Goal: Use online tool/utility

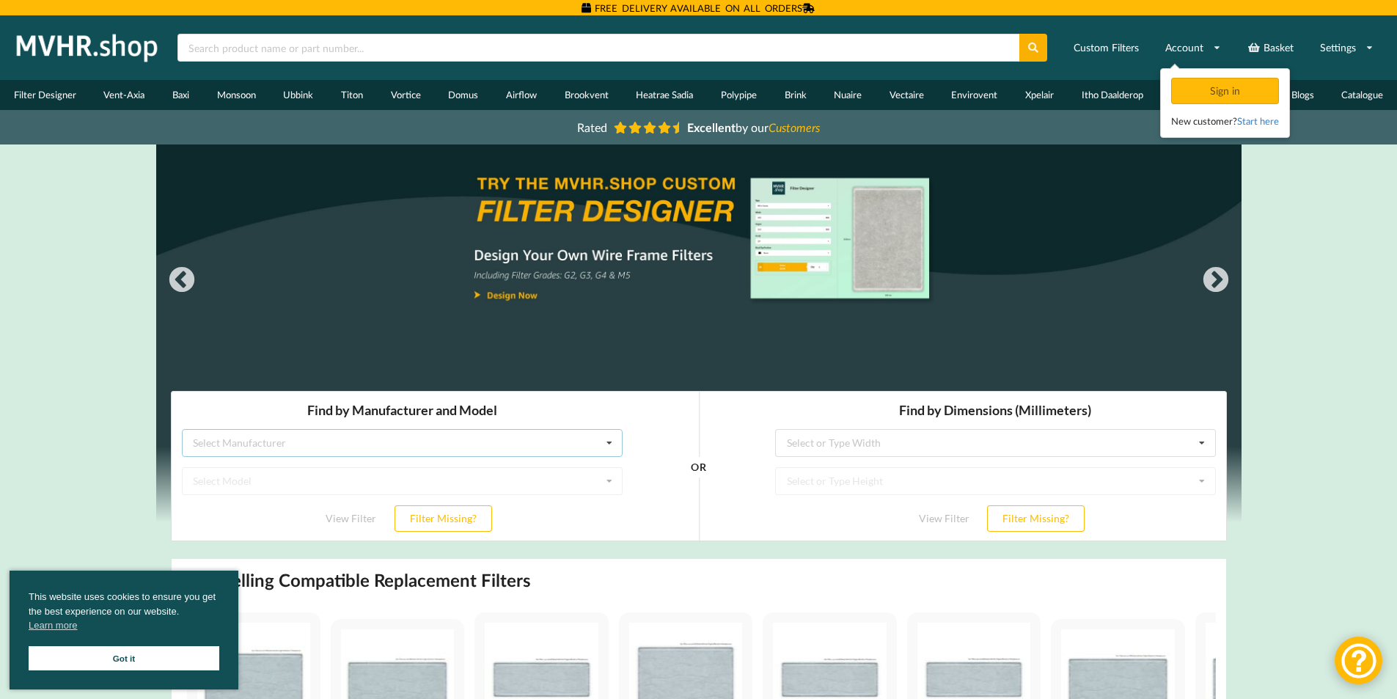
click at [471, 446] on div "Select Manufacturer Airflow Brink Brookvent Domus Envirovent Flakt Heatrae Sadi…" at bounding box center [401, 443] width 441 height 28
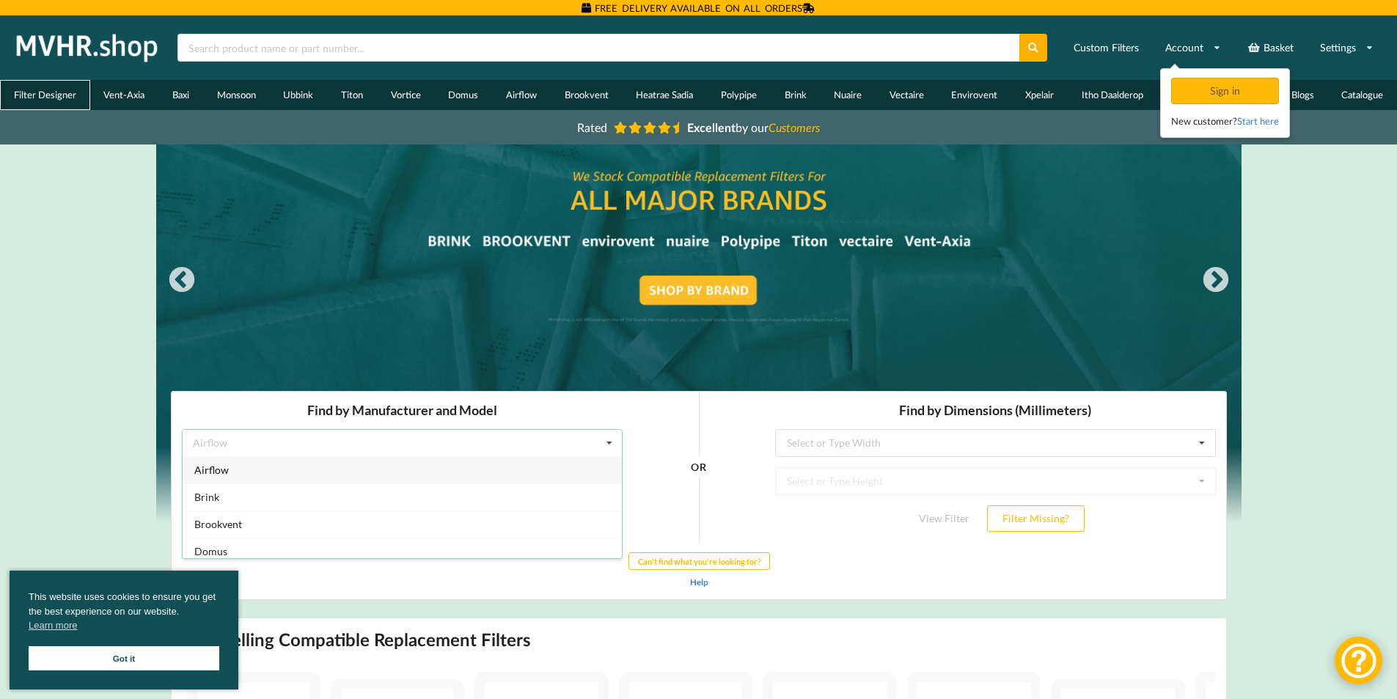
click at [37, 93] on link "Filter Designer" at bounding box center [45, 95] width 90 height 30
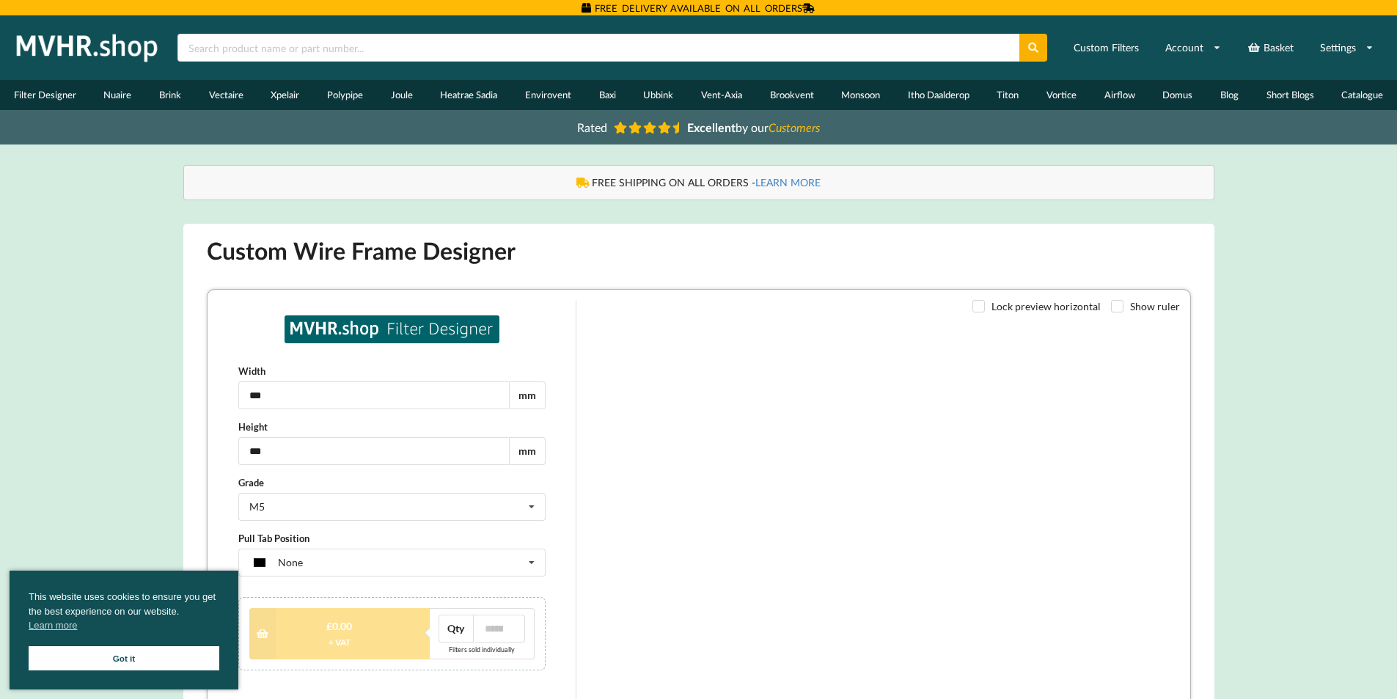
type input "***"
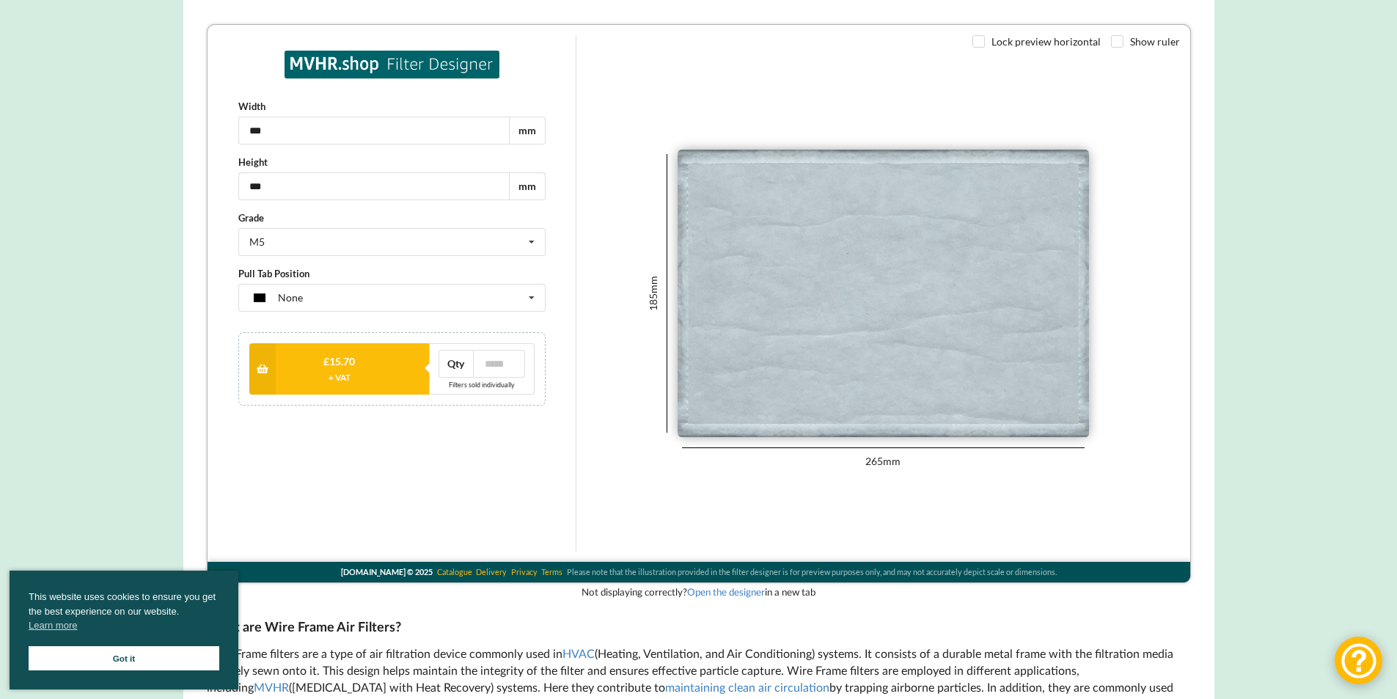
scroll to position [220, 0]
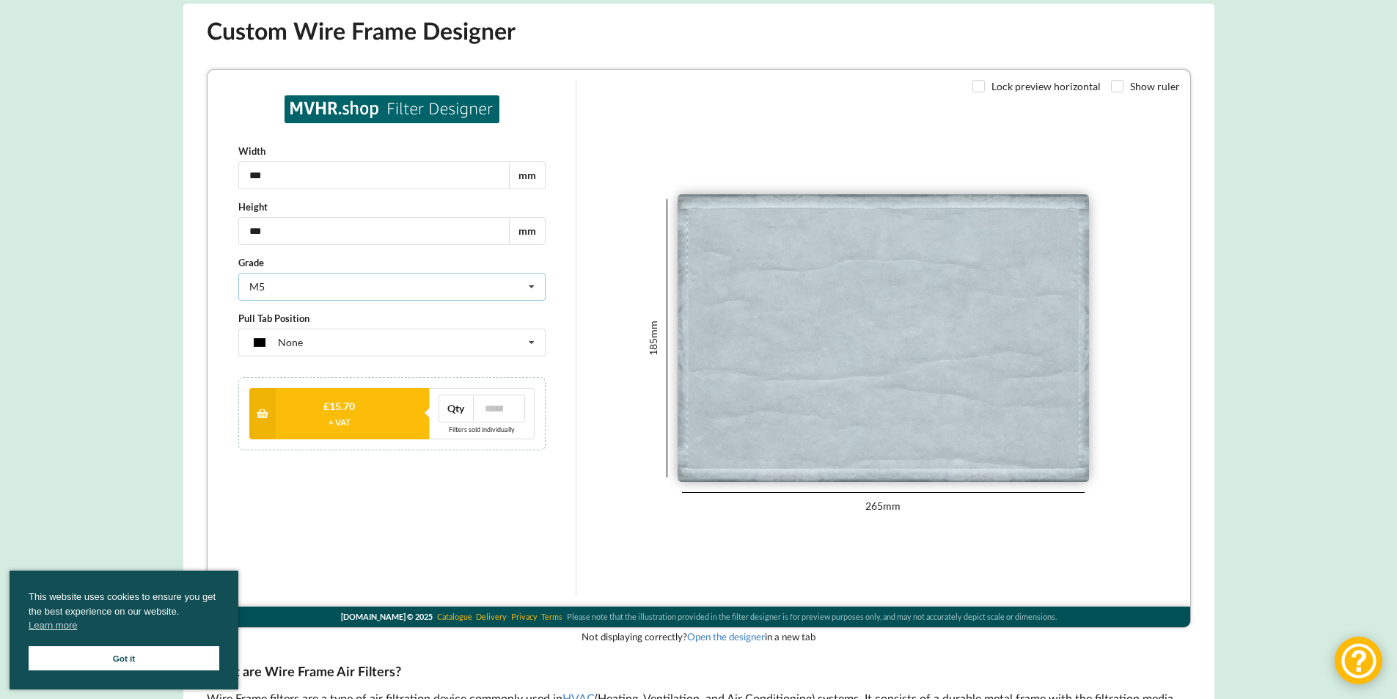
click at [529, 279] on icon at bounding box center [530, 286] width 22 height 27
click at [460, 308] on div "G2" at bounding box center [391, 312] width 306 height 27
